Goal: Task Accomplishment & Management: Use online tool/utility

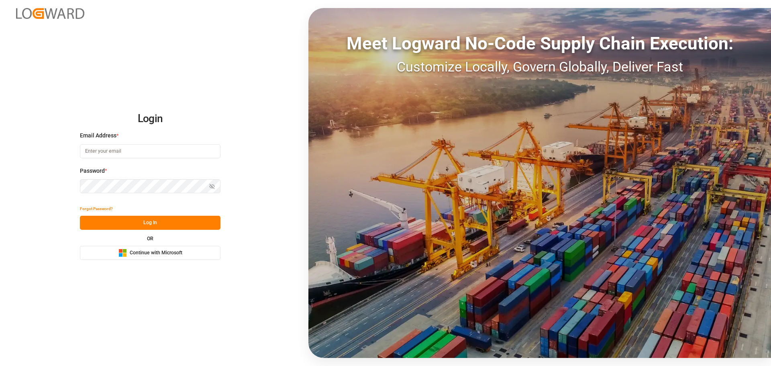
click at [156, 254] on span "Continue with Microsoft" at bounding box center [156, 252] width 53 height 7
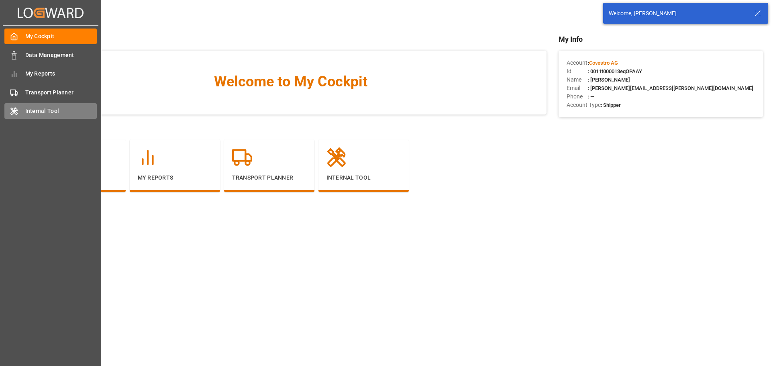
click at [22, 115] on div "Internal Tool Internal Tool" at bounding box center [50, 111] width 92 height 16
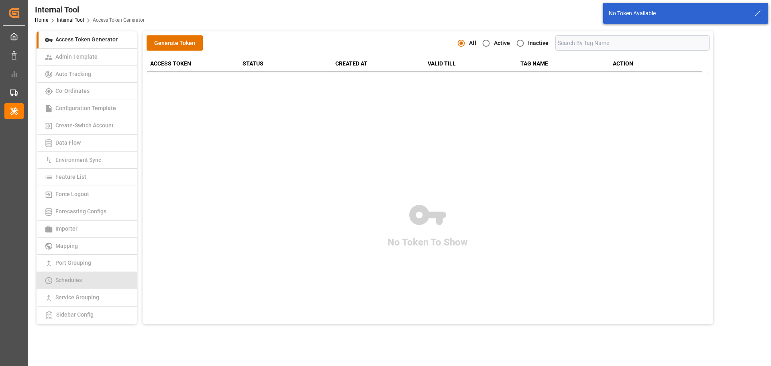
click at [85, 278] on link "Schedules" at bounding box center [87, 280] width 100 height 17
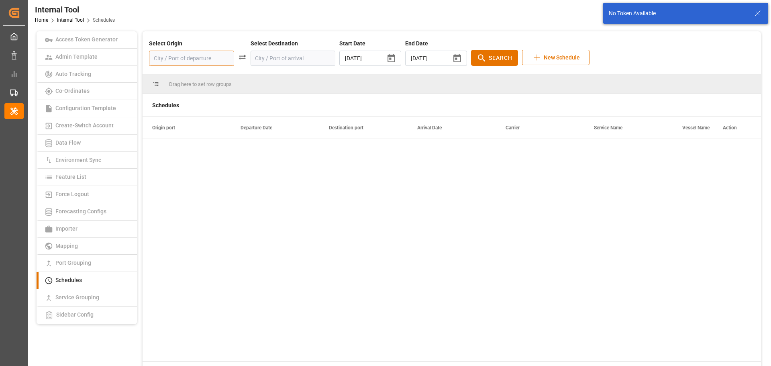
click at [178, 61] on input at bounding box center [191, 58] width 85 height 15
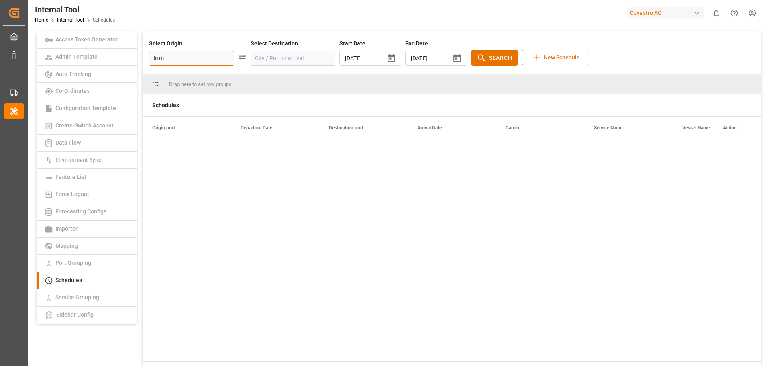
drag, startPoint x: 178, startPoint y: 61, endPoint x: 138, endPoint y: 61, distance: 39.3
click at [138, 61] on div "Access Token Generator Admin Template Auto Tracking Co-Ordinates Configuration …" at bounding box center [399, 207] width 730 height 352
click at [173, 84] on div "NLRTM - [GEOGRAPHIC_DATA]" at bounding box center [195, 83] width 67 height 17
type input "NLRTM - [GEOGRAPHIC_DATA]"
click at [262, 59] on input at bounding box center [292, 58] width 85 height 15
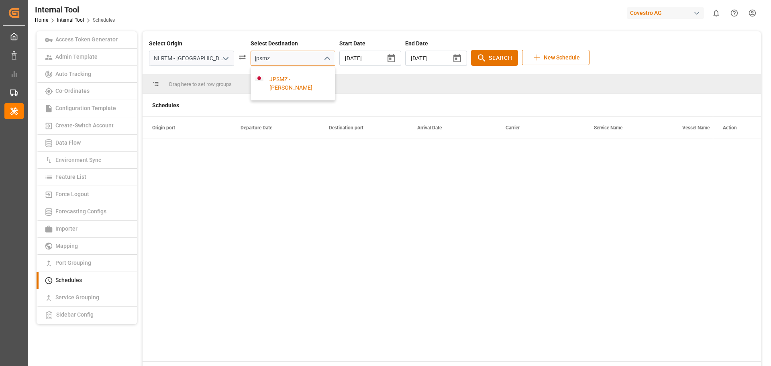
click at [266, 82] on div "JPSMZ - [PERSON_NAME]" at bounding box center [296, 83] width 67 height 17
type input "JPSMZ - [PERSON_NAME]"
click at [447, 57] on button "button" at bounding box center [457, 59] width 20 height 20
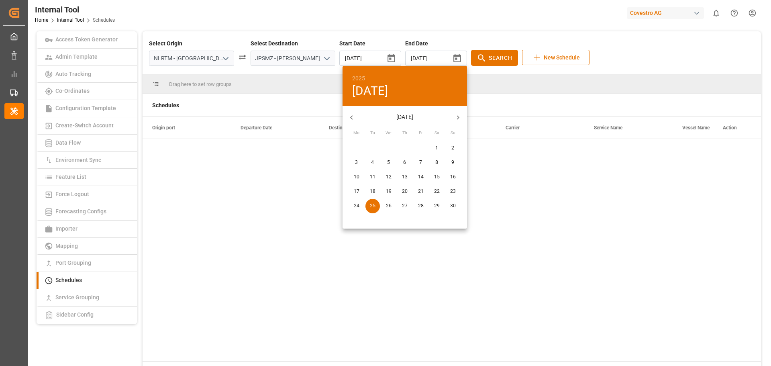
click at [453, 115] on icon "button" at bounding box center [457, 117] width 8 height 8
click at [436, 204] on p "31" at bounding box center [437, 205] width 6 height 7
type input "[DATE]"
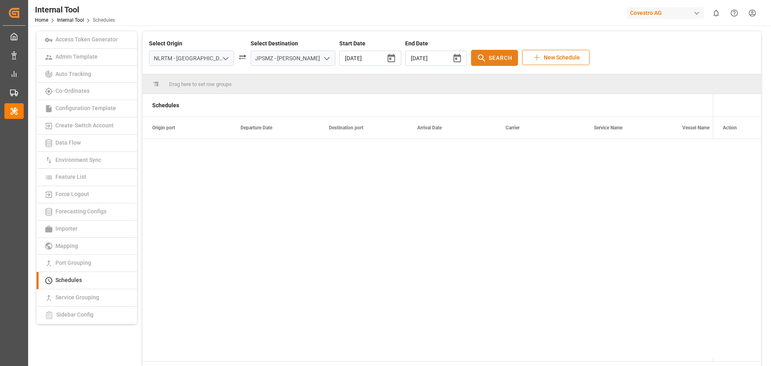
click at [472, 64] on button "Search" at bounding box center [494, 58] width 47 height 16
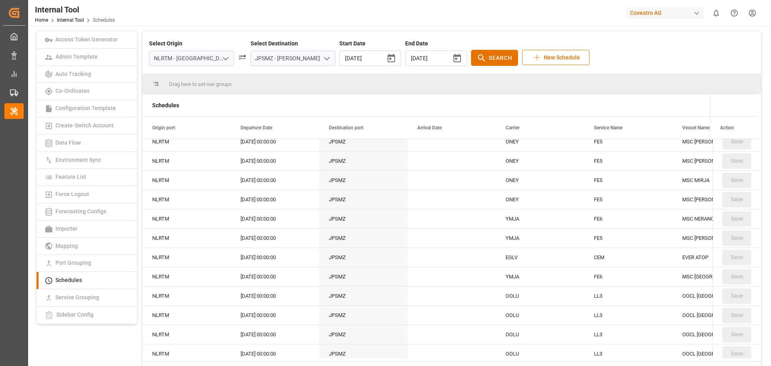
scroll to position [7248, 0]
click at [599, 273] on div "FE5" at bounding box center [628, 277] width 88 height 19
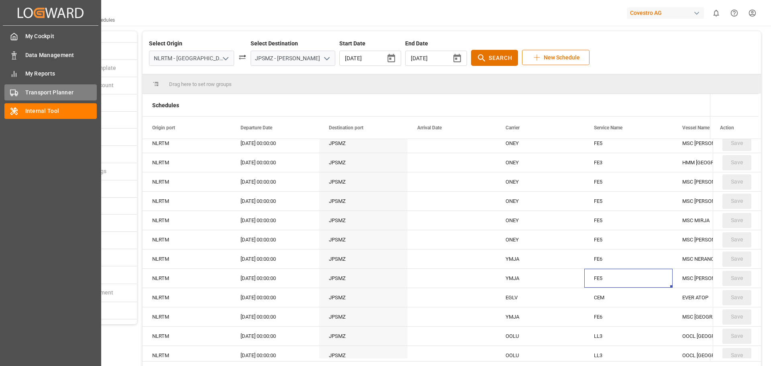
click at [36, 96] on span "Transport Planner" at bounding box center [61, 92] width 72 height 8
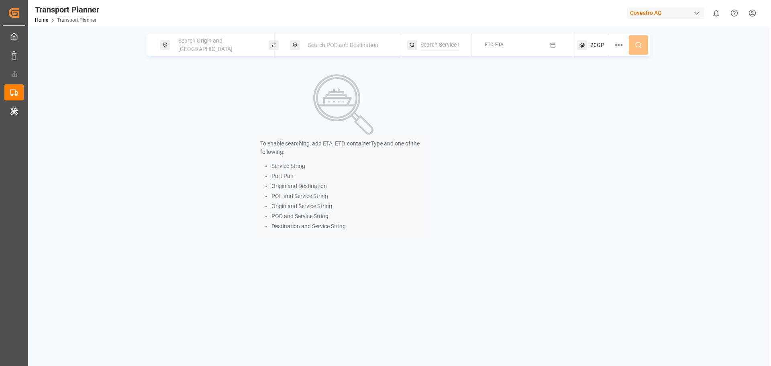
click at [227, 49] on div "Search Origin and [GEOGRAPHIC_DATA]" at bounding box center [216, 44] width 87 height 23
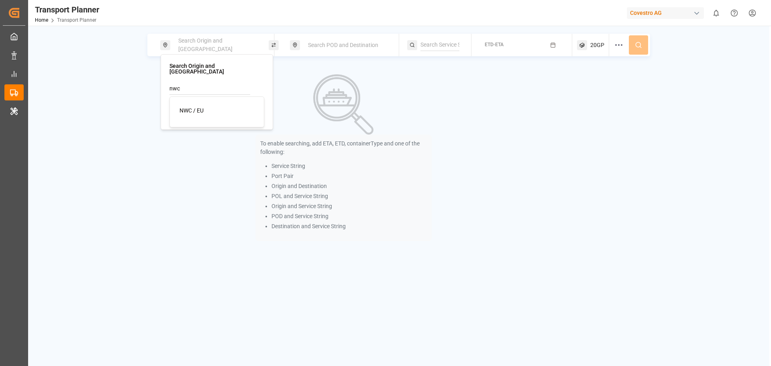
click at [203, 107] on span "NWC / EU" at bounding box center [191, 110] width 24 height 6
type input "NWC / EU"
click at [331, 41] on div "Search POD and Destination" at bounding box center [346, 45] width 87 height 15
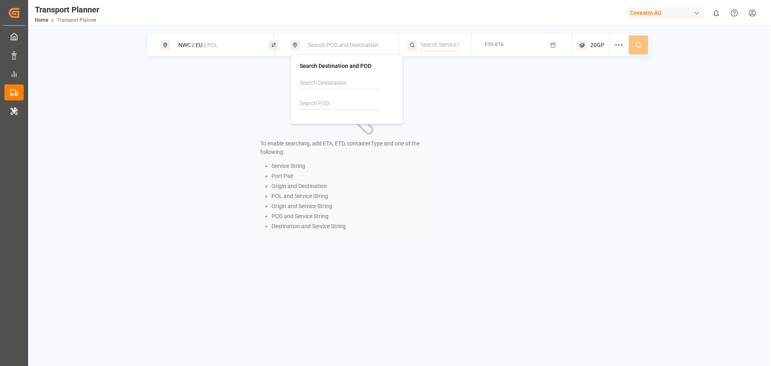
click at [328, 100] on input at bounding box center [339, 104] width 81 height 12
click at [346, 126] on div "[PERSON_NAME]" at bounding box center [348, 129] width 78 height 17
type input "JPSMZ"
click at [446, 46] on input at bounding box center [439, 45] width 39 height 12
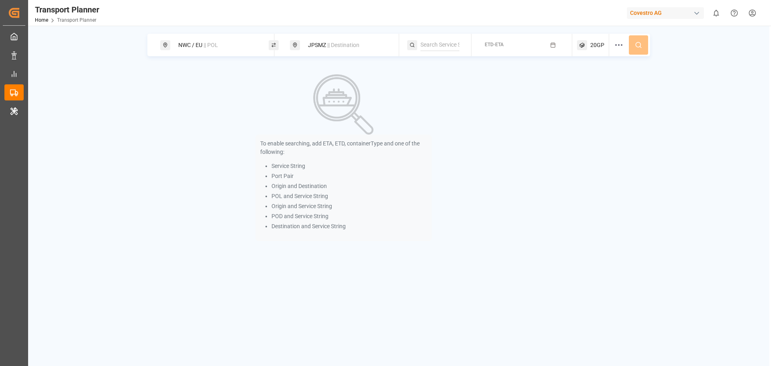
click at [483, 45] on button "ETD-ETA" at bounding box center [521, 45] width 91 height 16
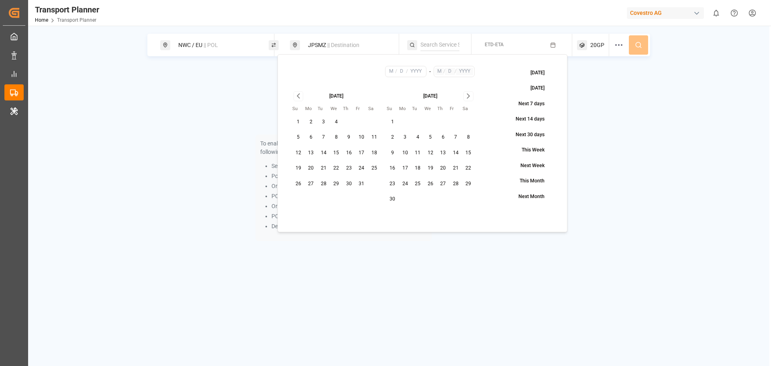
click at [350, 138] on button "9" at bounding box center [348, 137] width 13 height 13
type input "10"
type input "9"
type input "2025"
click at [469, 94] on icon "Go to next month" at bounding box center [468, 96] width 9 height 10
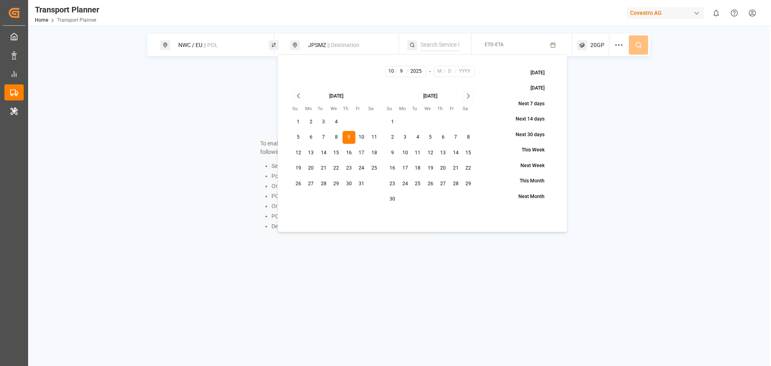
click at [469, 94] on icon "Go to next month" at bounding box center [468, 96] width 9 height 10
click at [430, 180] on button "28" at bounding box center [430, 183] width 13 height 13
type input "1"
type input "28"
type input "2026"
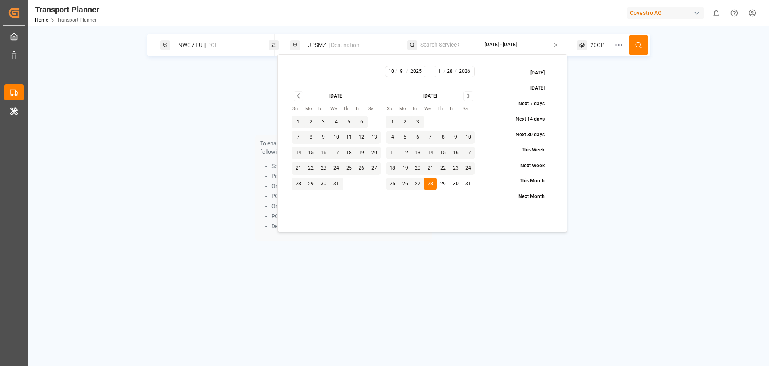
click at [639, 45] on icon at bounding box center [637, 44] width 7 height 7
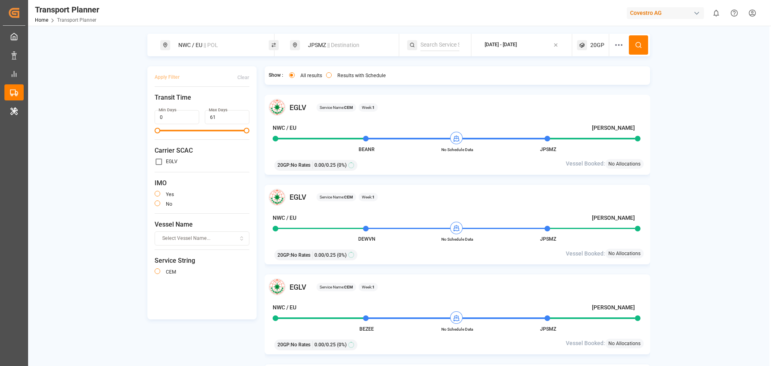
click at [596, 51] on div "20GP" at bounding box center [593, 45] width 32 height 22
click at [598, 84] on circle "button" at bounding box center [596, 83] width 5 height 5
click at [621, 83] on icon "button" at bounding box center [625, 84] width 10 height 6
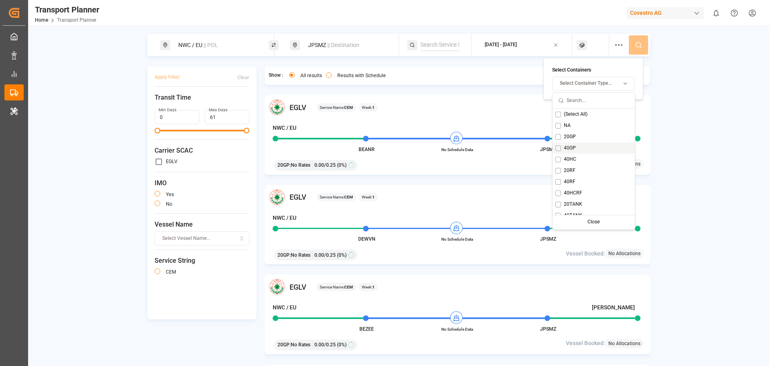
click at [559, 148] on button "Suggestions" at bounding box center [558, 148] width 6 height 6
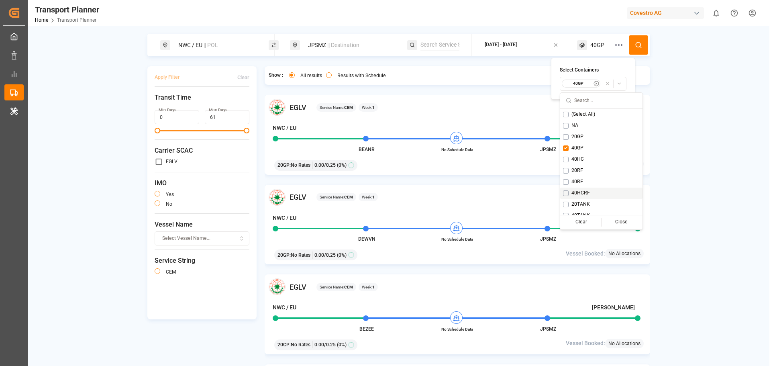
click at [639, 49] on button at bounding box center [637, 44] width 19 height 19
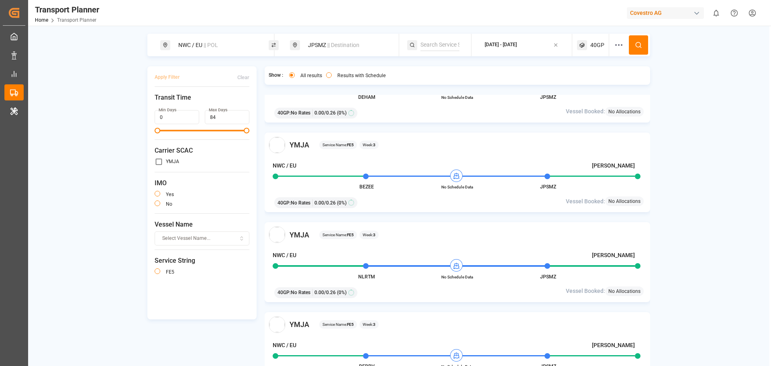
scroll to position [1475, 0]
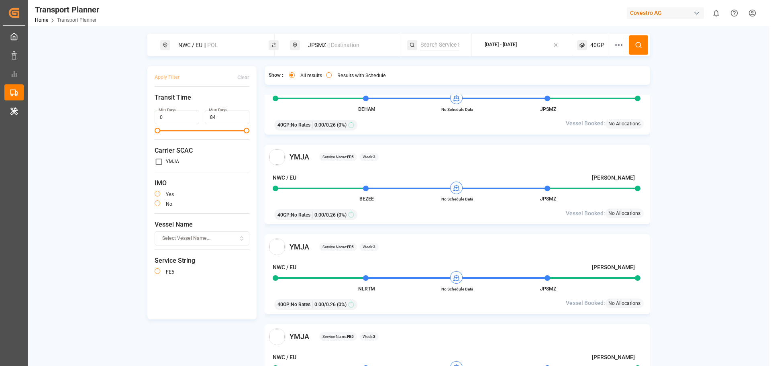
click at [660, 12] on div "Covestro AG" at bounding box center [664, 13] width 77 height 12
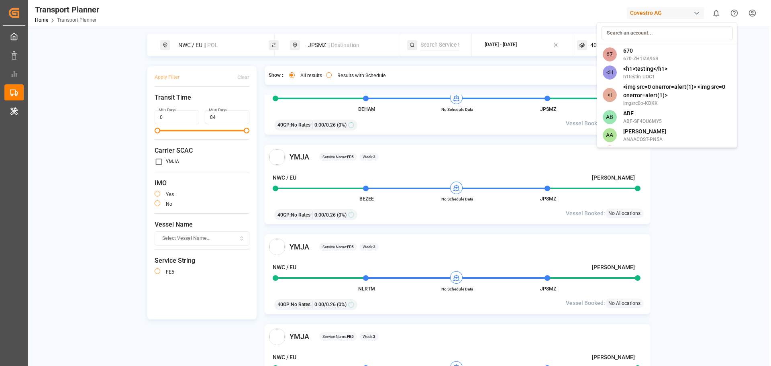
click at [632, 32] on input at bounding box center [666, 33] width 131 height 14
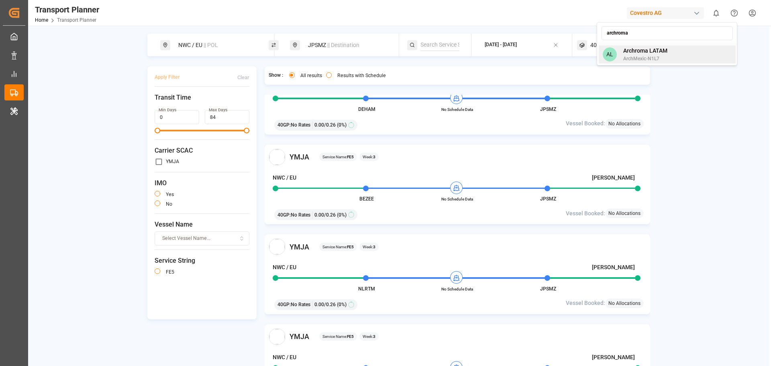
type input "archroma"
click at [637, 48] on span "Archroma LATAM" at bounding box center [645, 51] width 44 height 8
